Goal: Obtain resource: Obtain resource

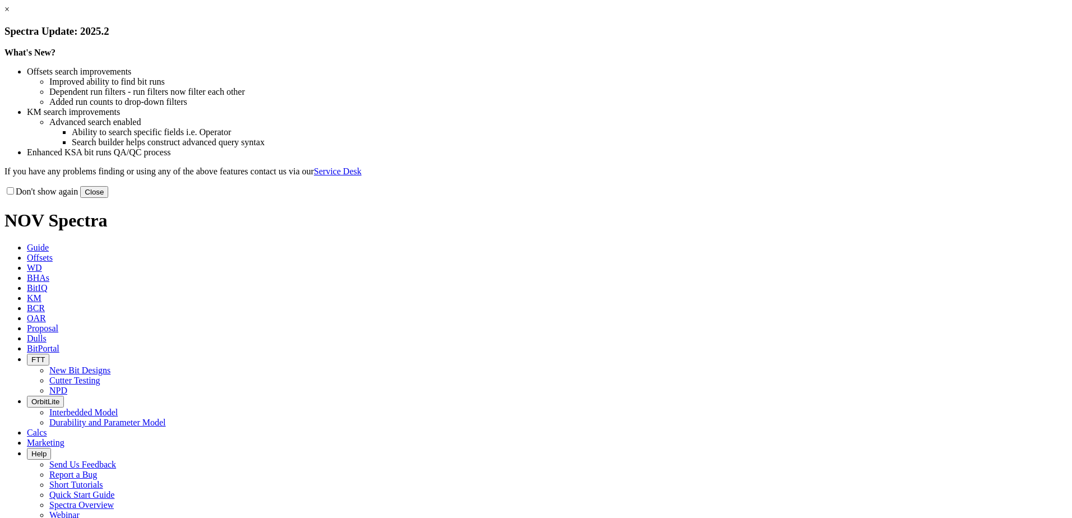
click at [108, 198] on button "Close" at bounding box center [94, 192] width 28 height 12
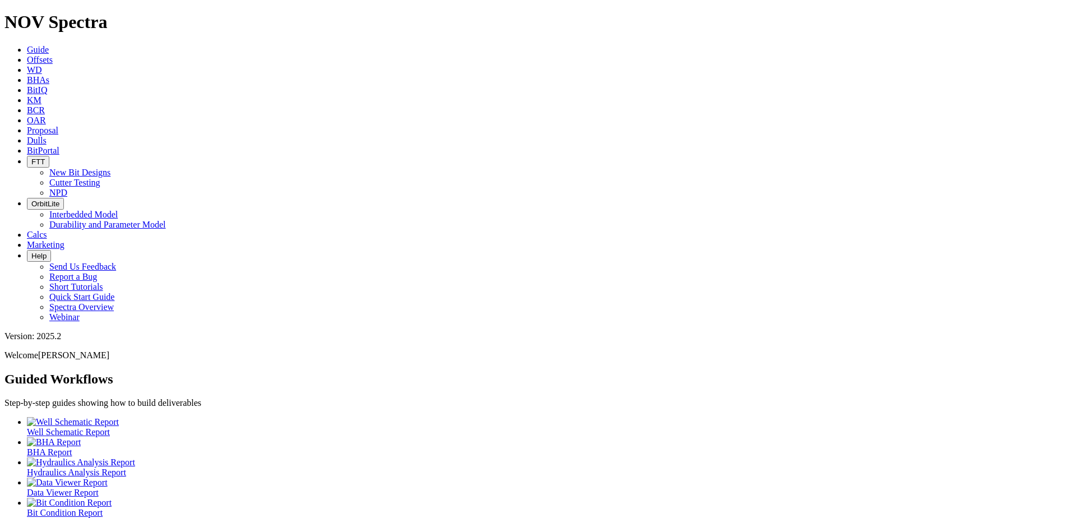
click at [53, 55] on span "Offsets" at bounding box center [40, 60] width 26 height 10
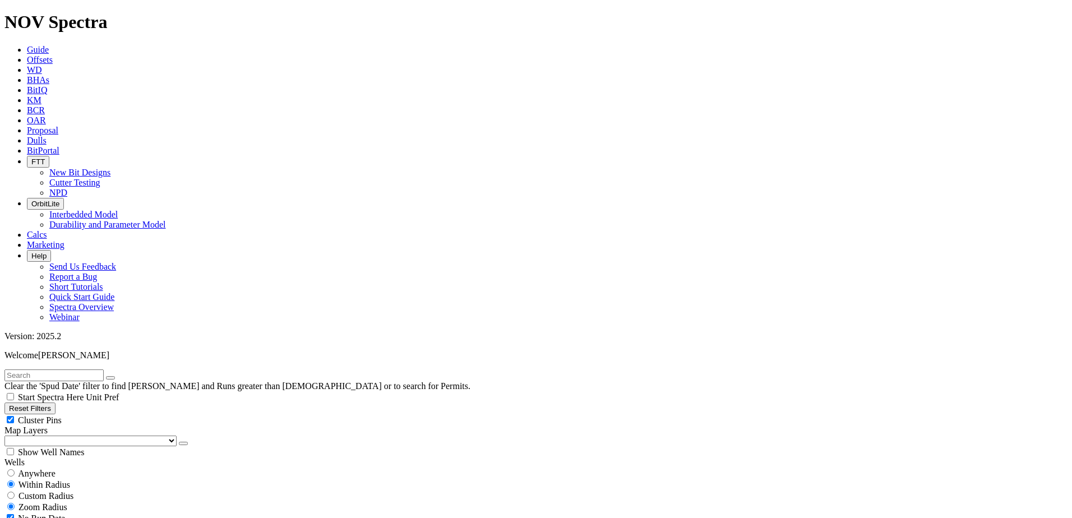
scroll to position [224, 0]
select select "17.5"
checkbox input "false"
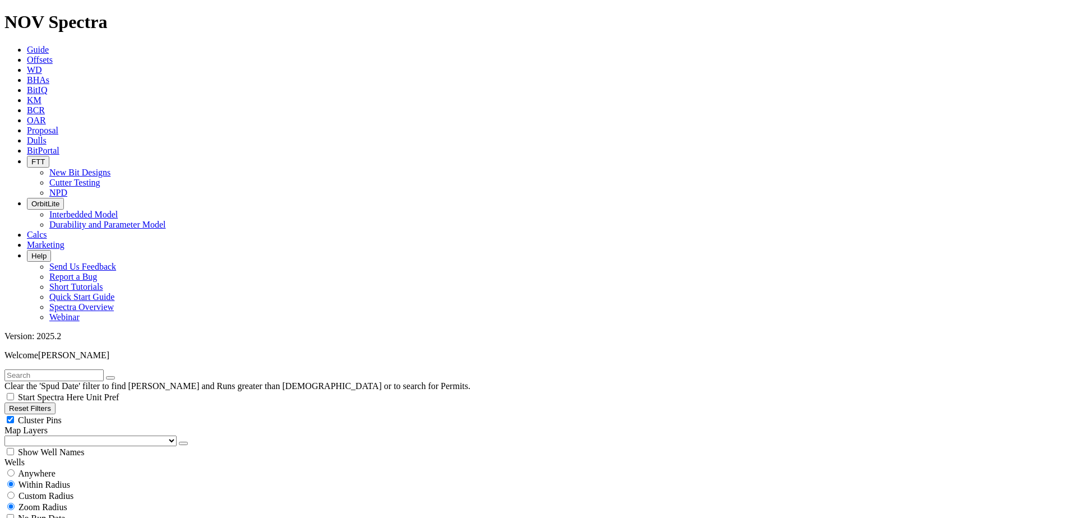
select select "? number:17.5 ?"
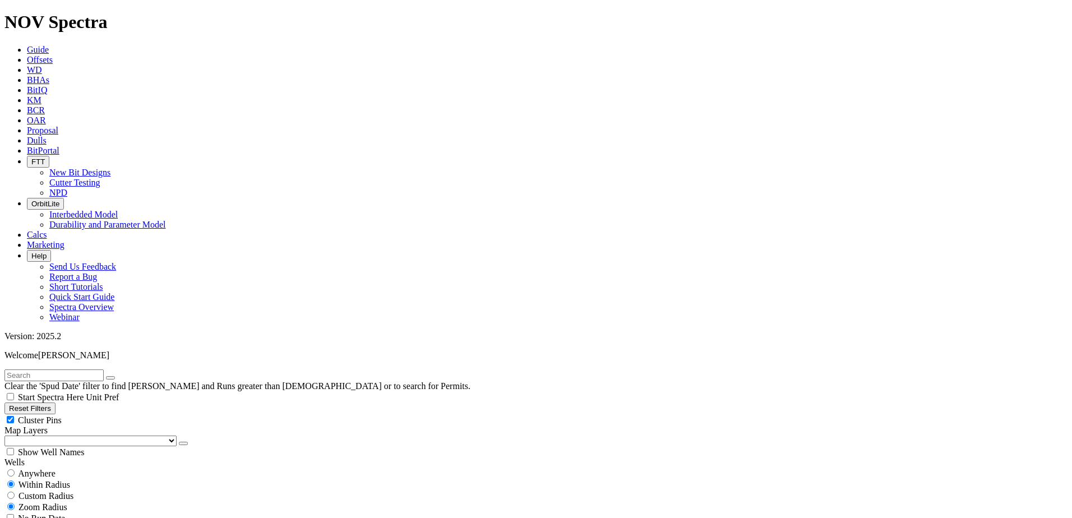
type input "[DATE]"
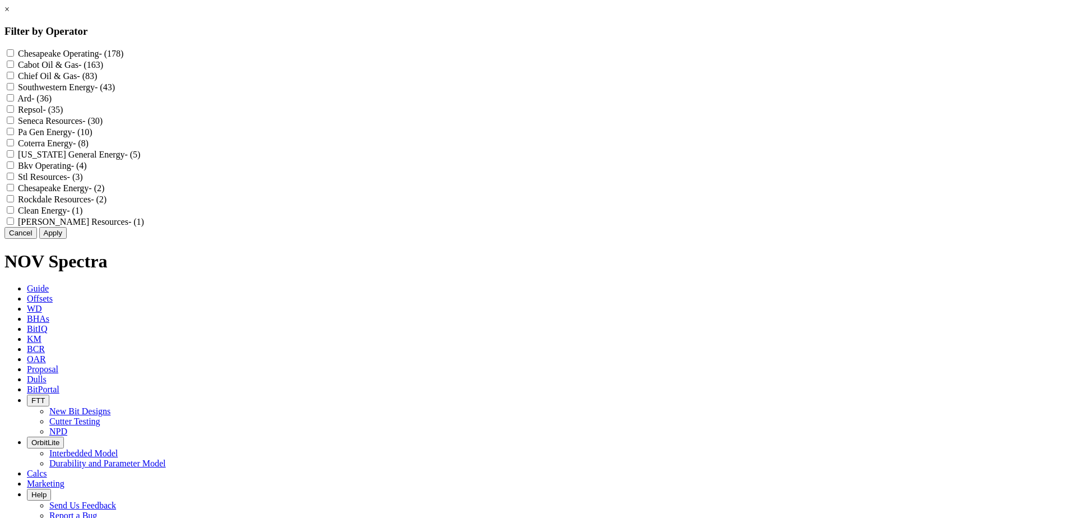
click at [14, 54] on Operating "Chesapeake Operating - (178)" at bounding box center [10, 52] width 7 height 7
checkbox Operating "true"
click at [14, 191] on Energy "Chesapeake Energy - (2)" at bounding box center [10, 187] width 7 height 7
checkbox Energy "true"
click at [67, 239] on button "Apply" at bounding box center [52, 233] width 27 height 12
